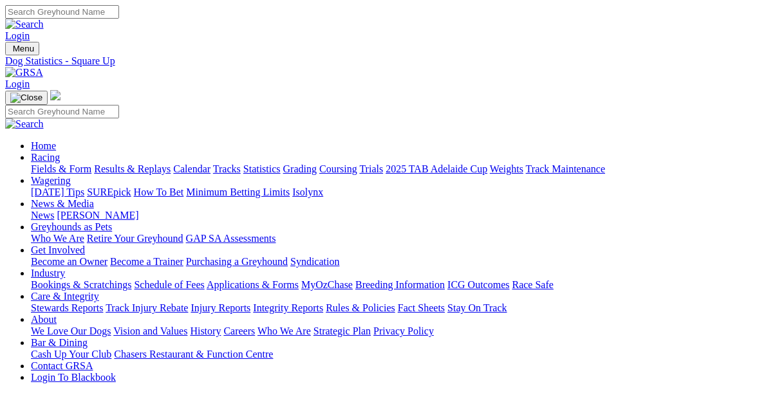
click at [43, 67] on img at bounding box center [24, 73] width 38 height 12
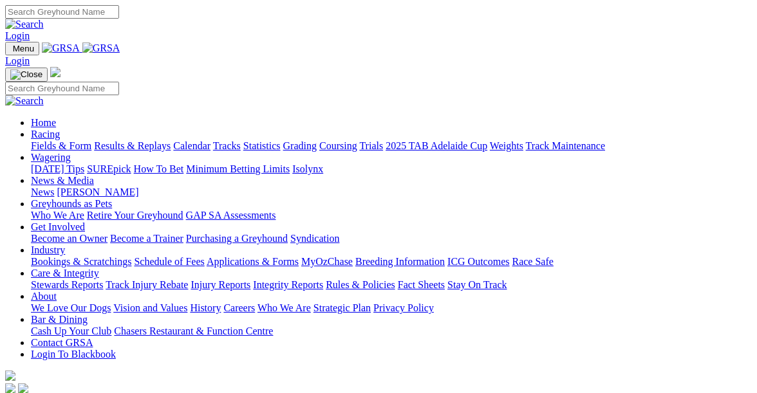
click at [60, 129] on link "Racing" at bounding box center [45, 134] width 29 height 11
click at [120, 53] on img at bounding box center [101, 48] width 38 height 12
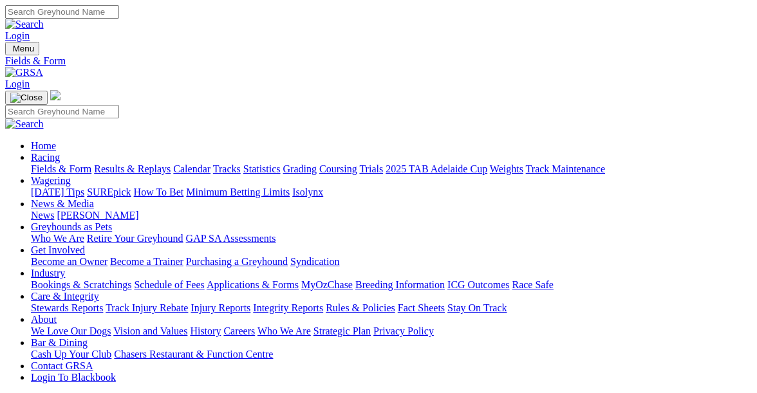
select select "[GEOGRAPHIC_DATA]"
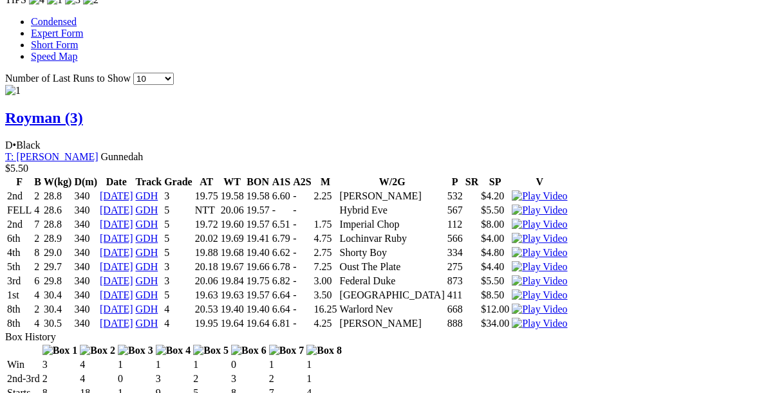
scroll to position [1291, 0]
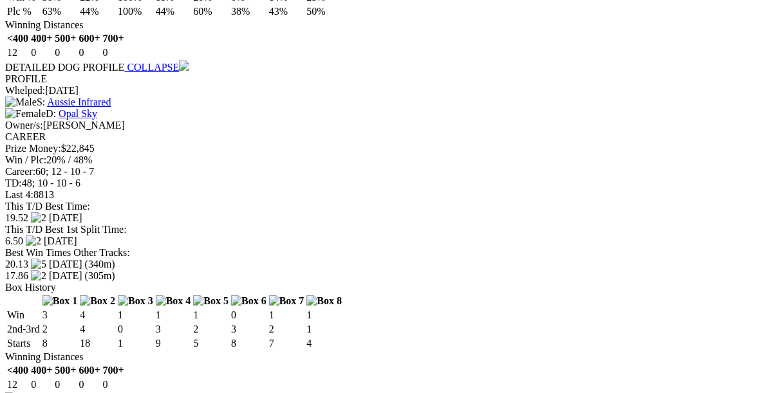
scroll to position [1717, 0]
